Goal: Information Seeking & Learning: Learn about a topic

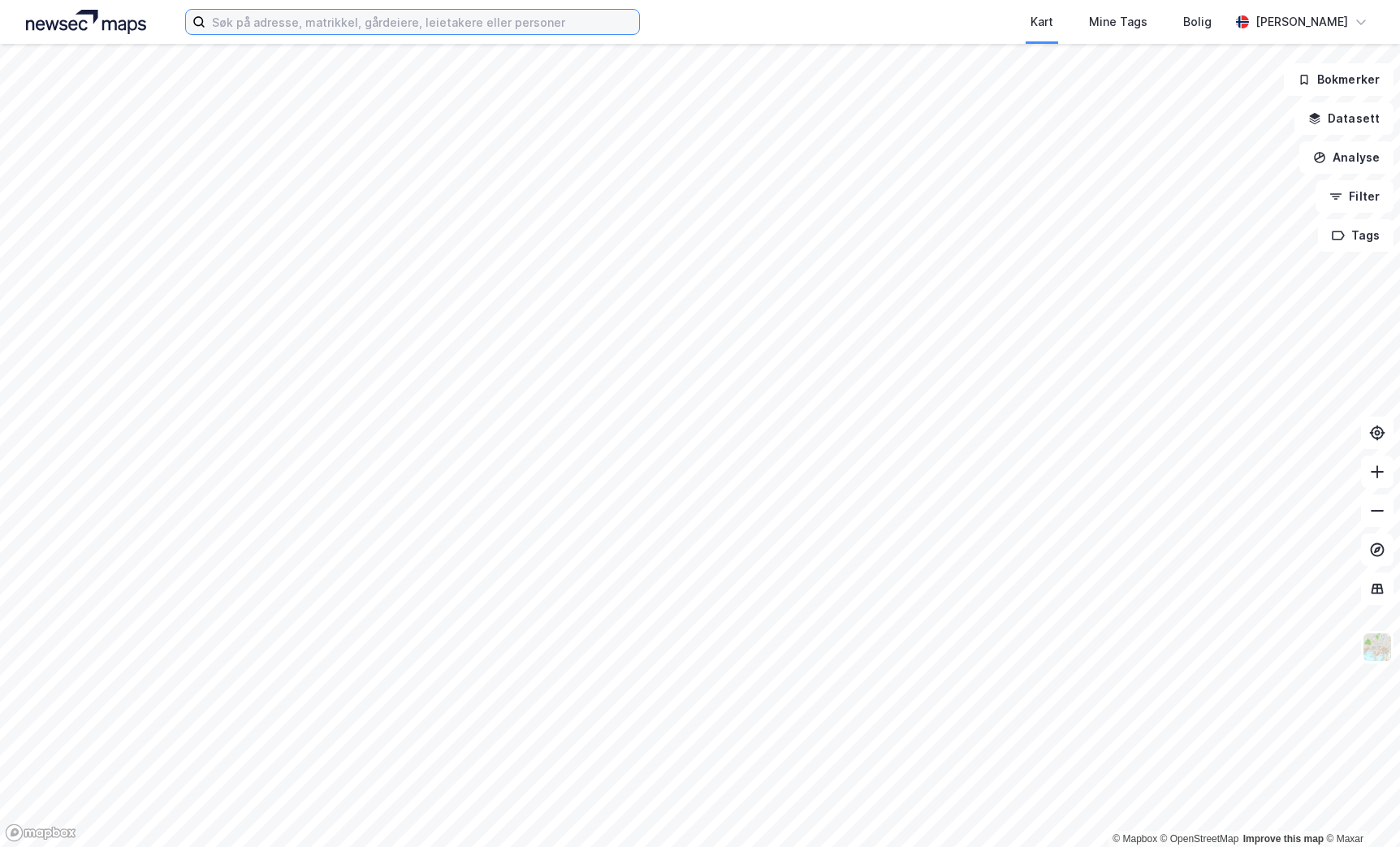
click at [312, 20] on input at bounding box center [422, 22] width 434 height 25
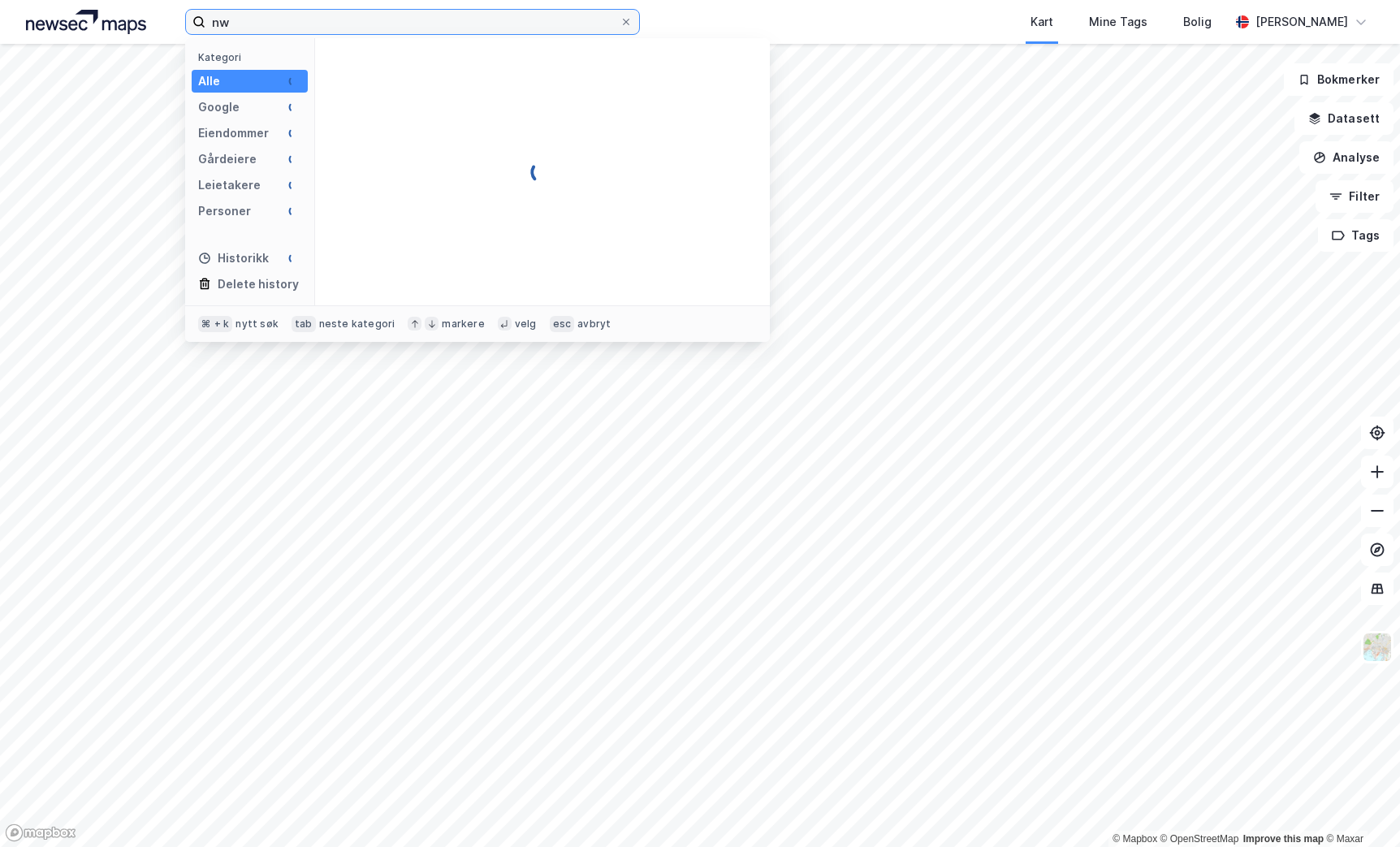
type input "n"
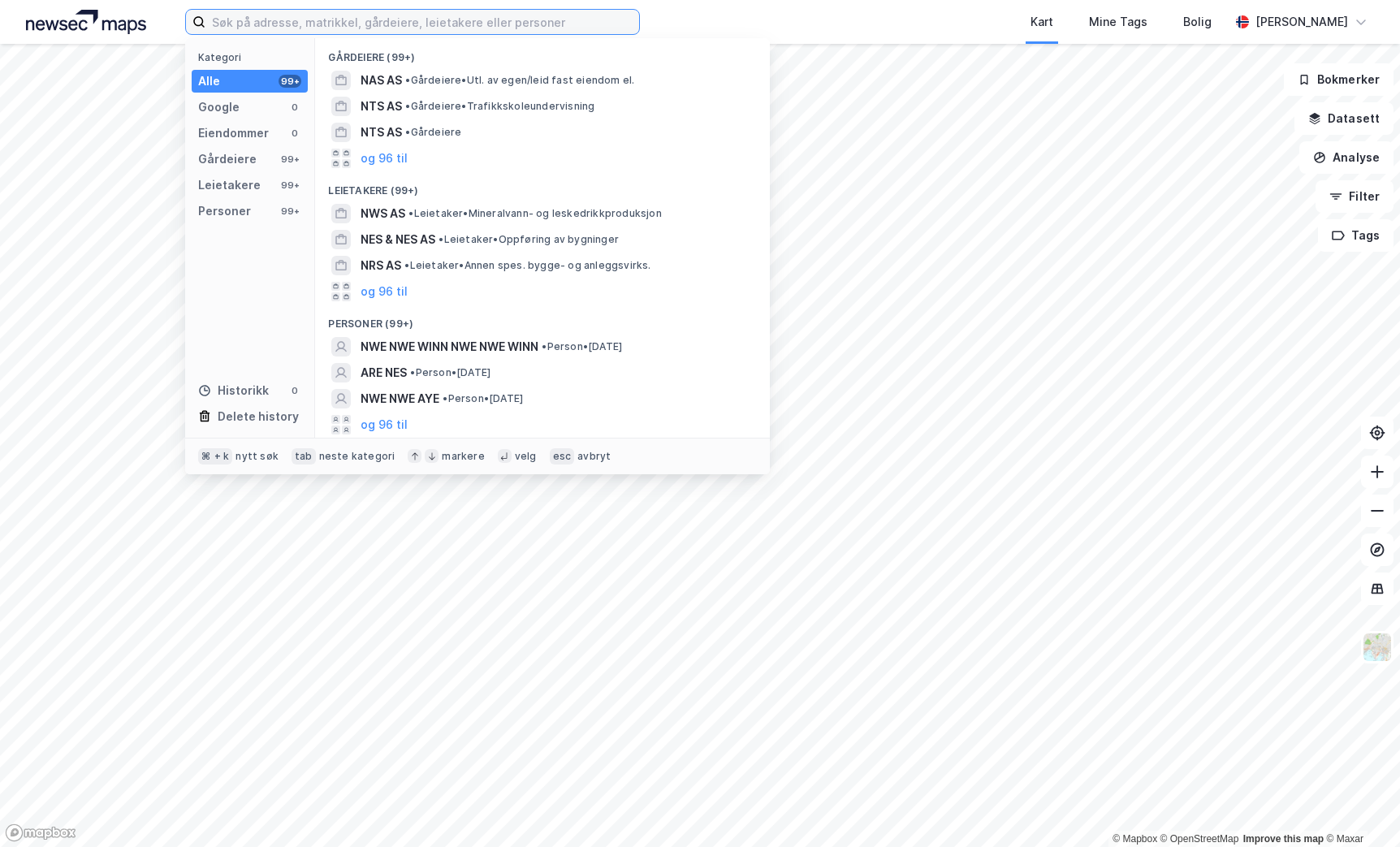
type input "e"
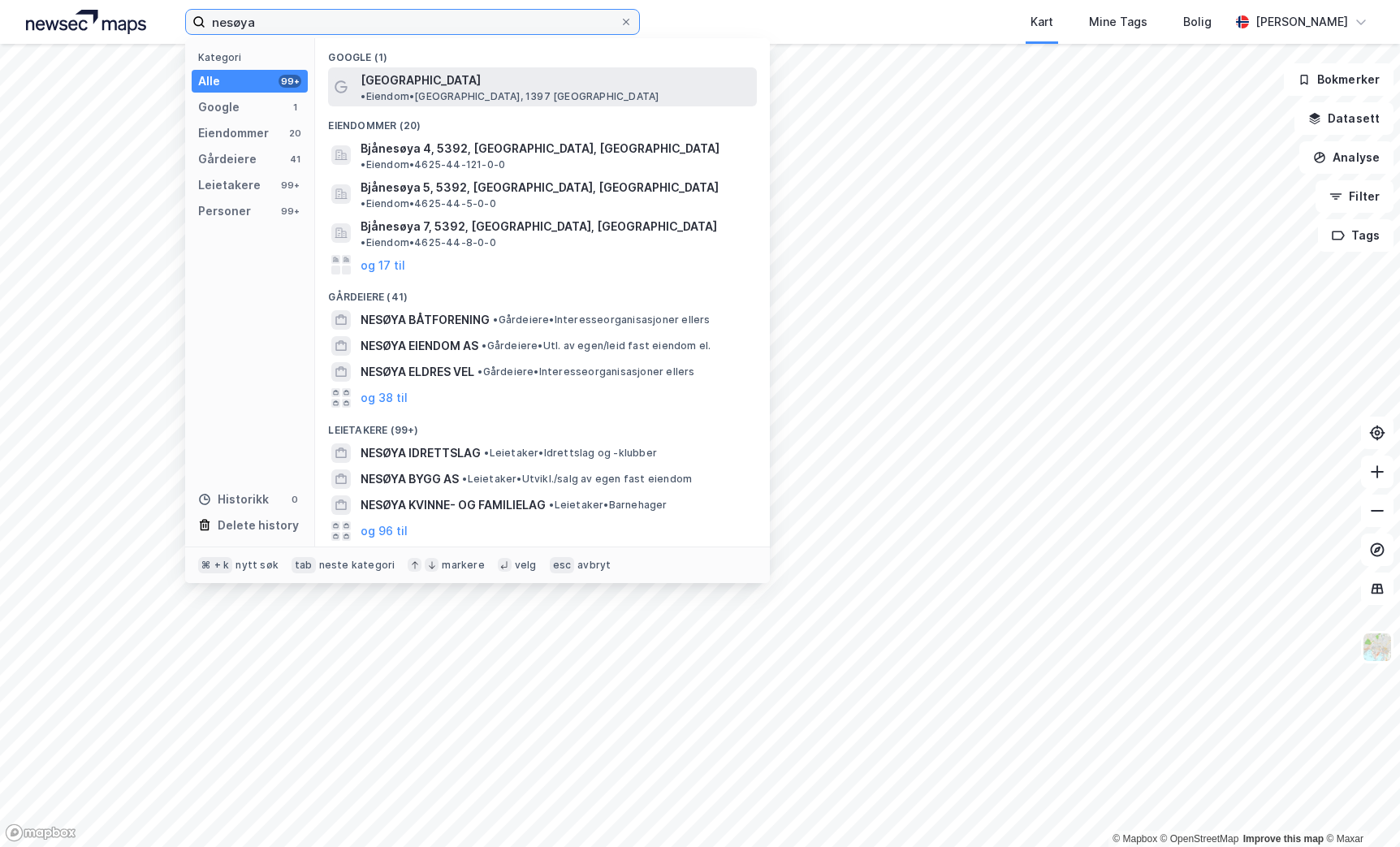
type input "[GEOGRAPHIC_DATA]"
click at [400, 78] on span "[GEOGRAPHIC_DATA]" at bounding box center [421, 80] width 120 height 19
